Goal: Transaction & Acquisition: Purchase product/service

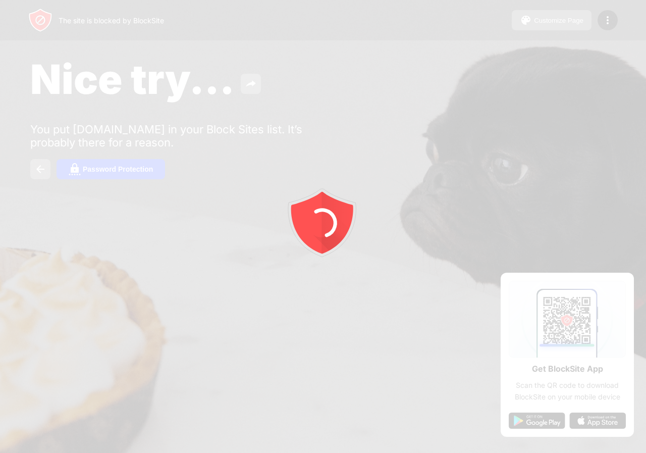
click at [423, 380] on div at bounding box center [323, 226] width 646 height 453
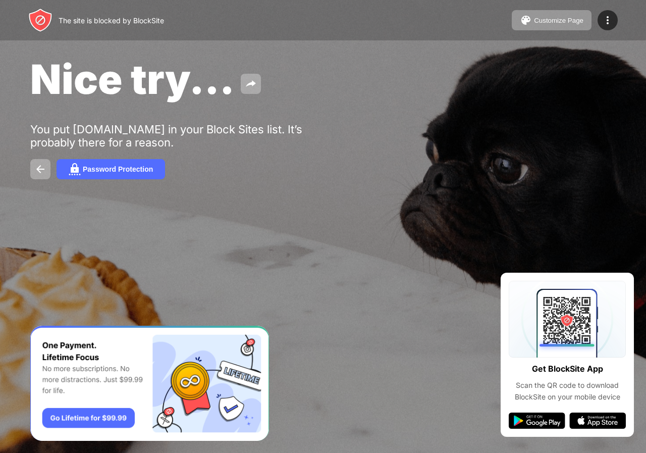
drag, startPoint x: 423, startPoint y: 380, endPoint x: 201, endPoint y: 230, distance: 268.1
click at [201, 231] on div "Nice try... You put facebook.com in your Block Sites list. It’s probably there …" at bounding box center [323, 117] width 646 height 234
click at [89, 168] on div "Password Protection" at bounding box center [118, 169] width 70 height 8
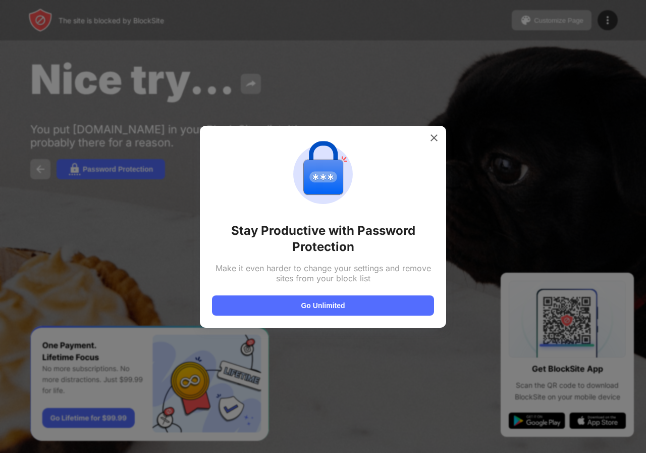
click at [358, 317] on div "Stay Productive with Password Protection Make it even harder to change your set…" at bounding box center [323, 227] width 246 height 202
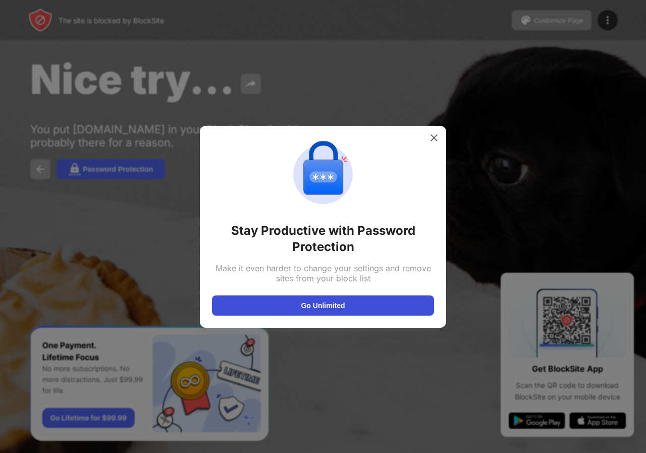
click at [354, 311] on button "Go Unlimited" at bounding box center [323, 305] width 222 height 20
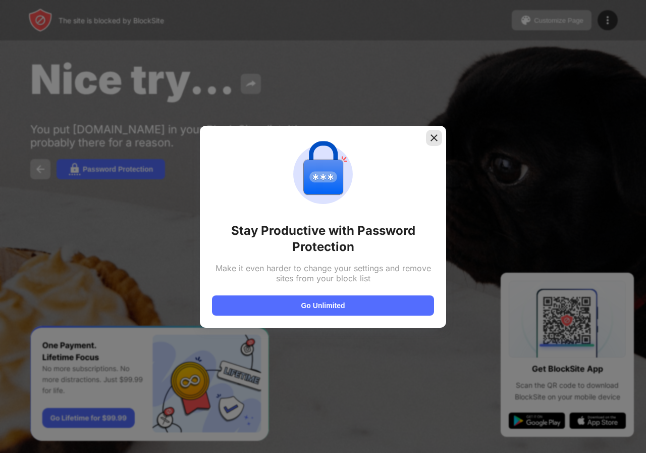
click at [437, 138] on img at bounding box center [434, 138] width 10 height 10
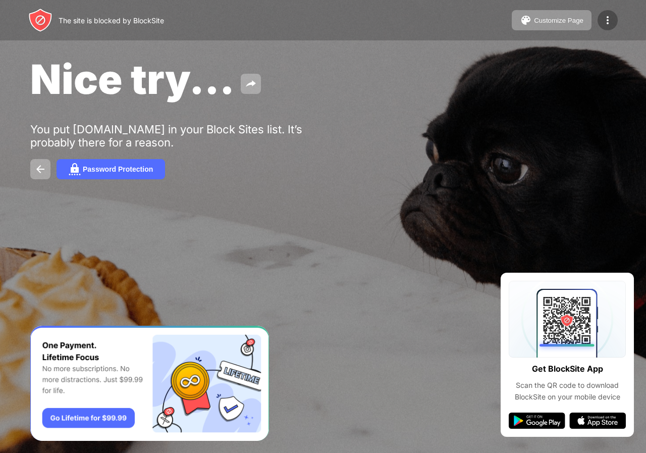
click at [616, 20] on div at bounding box center [608, 20] width 20 height 20
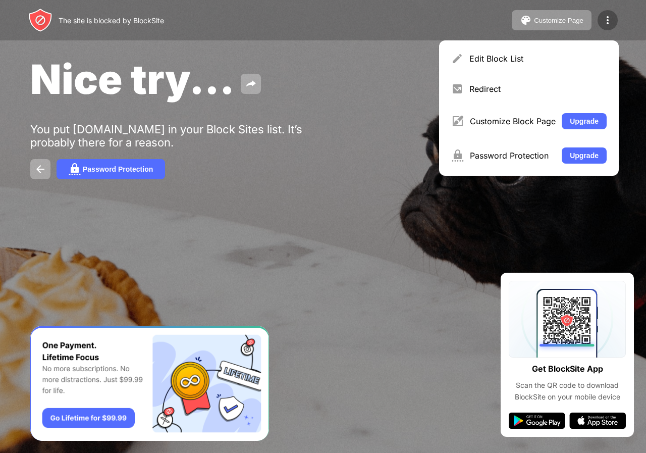
click at [608, 21] on img at bounding box center [608, 20] width 12 height 12
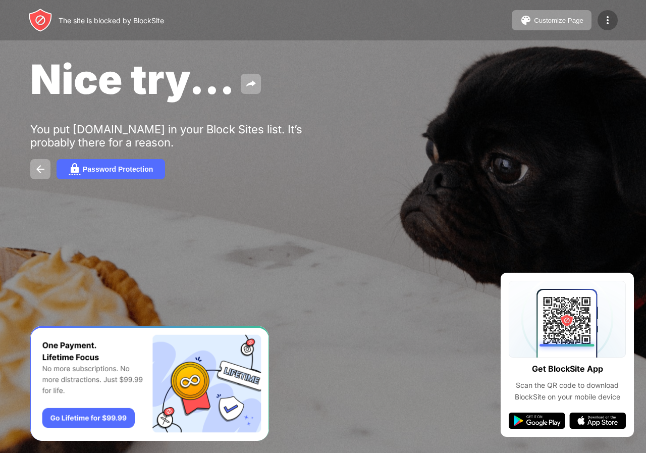
click at [608, 21] on img at bounding box center [608, 20] width 12 height 12
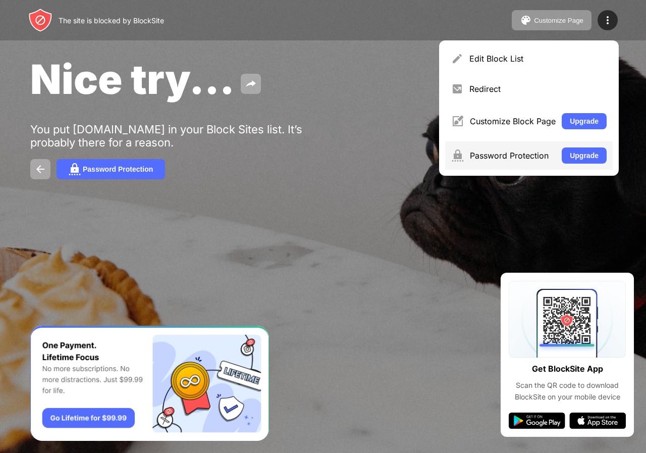
click at [492, 154] on div "Password Protection" at bounding box center [513, 156] width 86 height 10
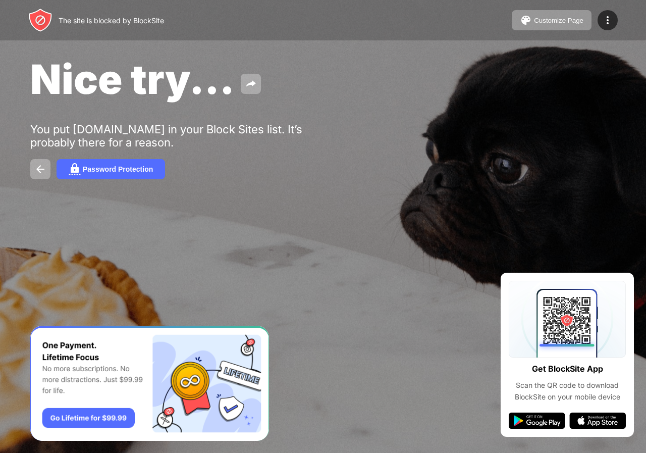
drag, startPoint x: 215, startPoint y: 28, endPoint x: 249, endPoint y: 13, distance: 37.7
click at [249, 13] on div "The site is blocked by BlockSite Customize Page Edit Block List Redirect Custom…" at bounding box center [323, 20] width 646 height 40
drag, startPoint x: 249, startPoint y: 13, endPoint x: 470, endPoint y: 180, distance: 276.9
click at [470, 180] on div "Nice try... You put facebook.com in your Block Sites list. It’s probably there …" at bounding box center [323, 117] width 646 height 234
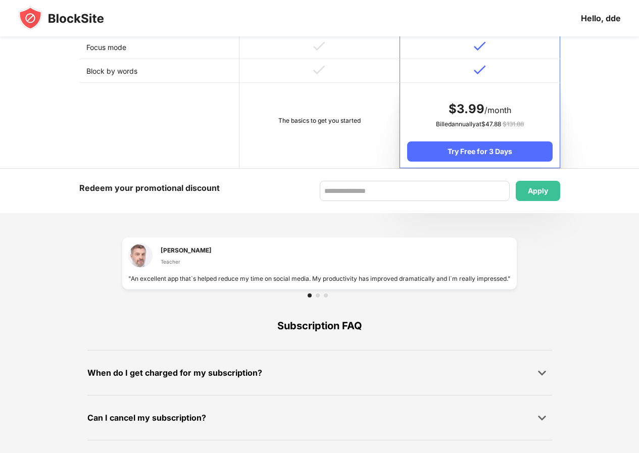
scroll to position [532, 0]
